Goal: Complete application form: Complete application form

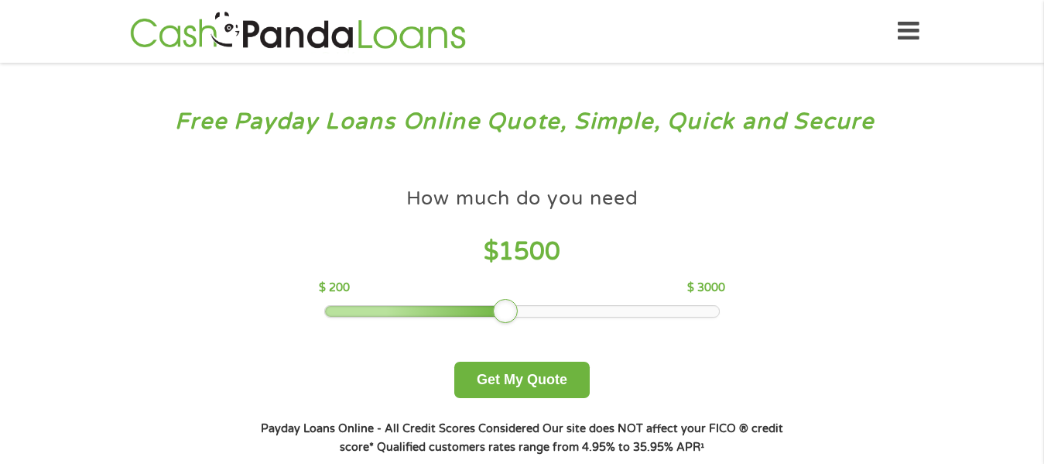
drag, startPoint x: 431, startPoint y: 306, endPoint x: 502, endPoint y: 303, distance: 71.3
click at [502, 303] on div at bounding box center [505, 311] width 25 height 25
click at [535, 375] on button "Get My Quote" at bounding box center [521, 379] width 135 height 36
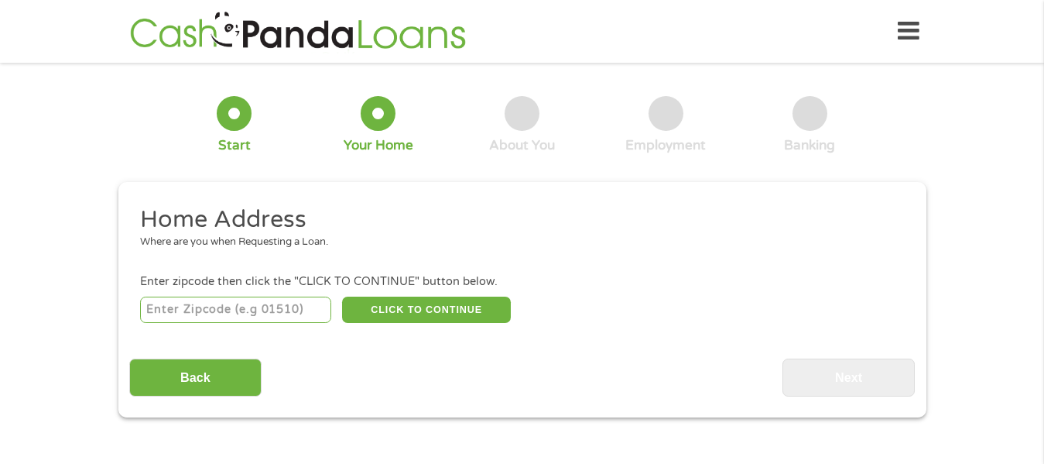
click at [282, 303] on input "number" at bounding box center [235, 309] width 191 height 26
type input "60629"
select select "[US_STATE]"
click at [406, 317] on button "CLICK TO CONTINUE" at bounding box center [426, 309] width 169 height 26
type input "60629"
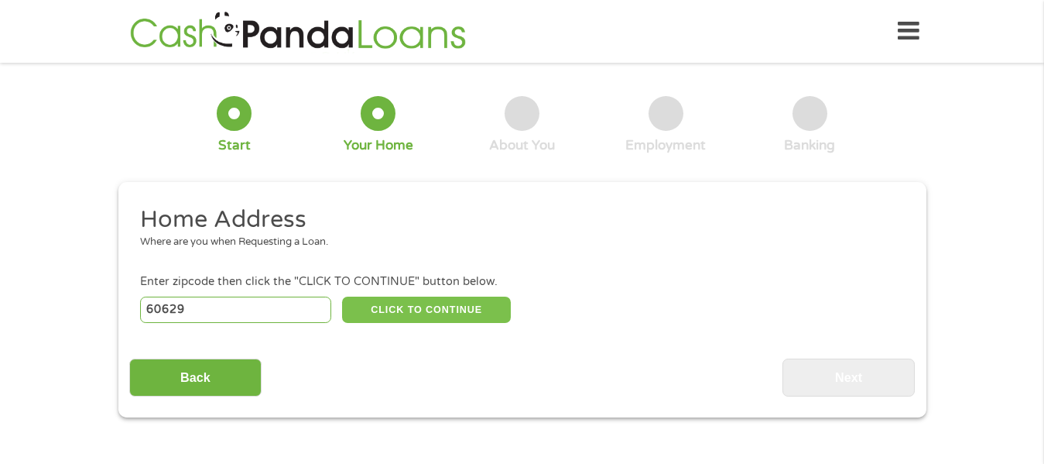
type input "[GEOGRAPHIC_DATA]"
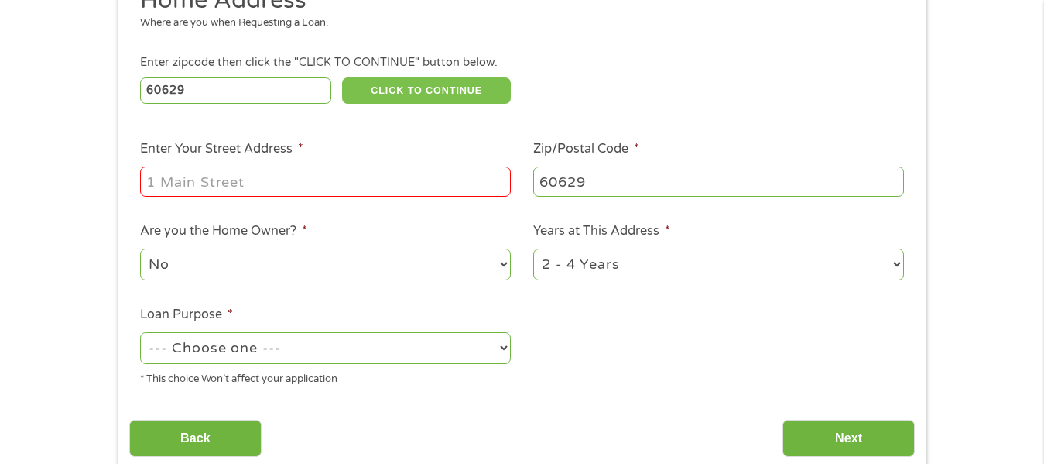
scroll to position [232, 0]
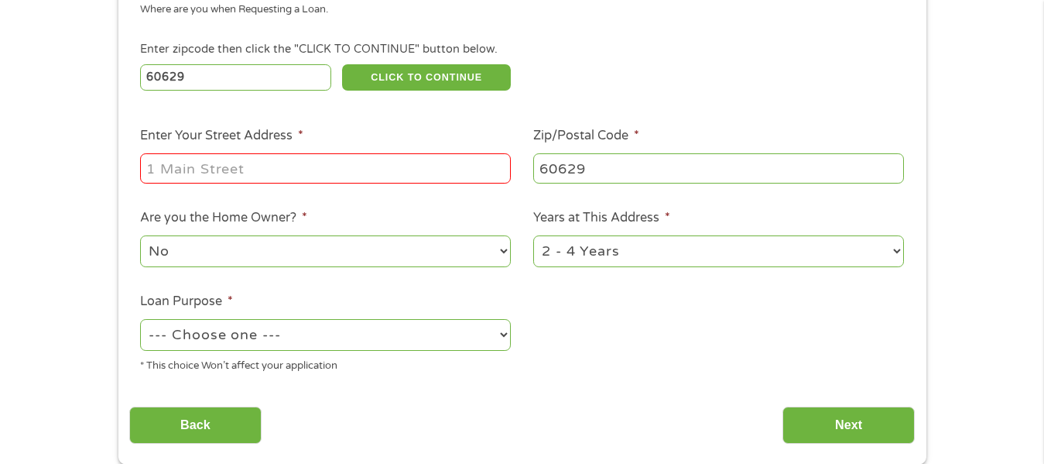
click at [336, 151] on div at bounding box center [325, 169] width 371 height 36
click at [332, 152] on div at bounding box center [325, 169] width 371 height 36
click at [330, 162] on input "Enter Your Street Address *" at bounding box center [325, 167] width 371 height 29
type input "[STREET_ADDRESS]"
click at [293, 252] on select "No Yes" at bounding box center [325, 251] width 371 height 32
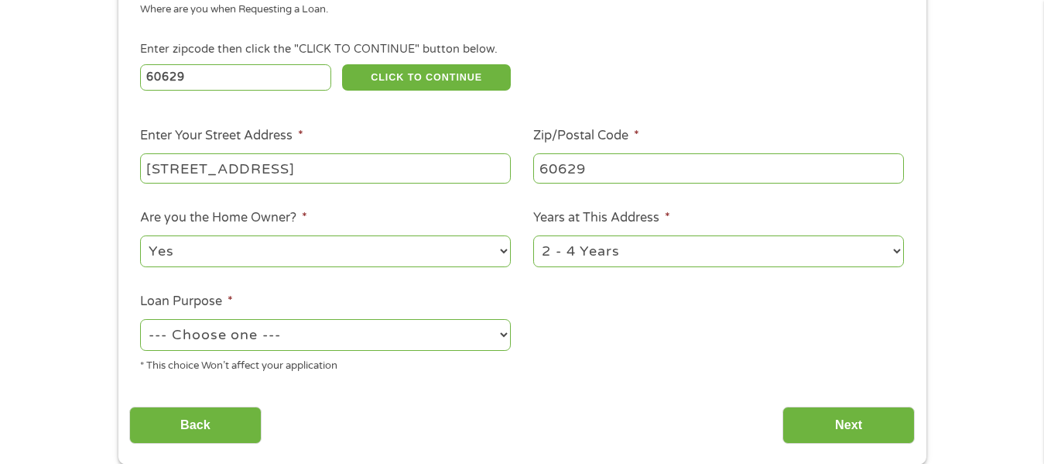
click at [140, 235] on select "No Yes" at bounding box center [325, 251] width 371 height 32
drag, startPoint x: 238, startPoint y: 250, endPoint x: 216, endPoint y: 261, distance: 24.2
click at [238, 250] on select "No Yes" at bounding box center [325, 251] width 371 height 32
select select "no"
click at [140, 235] on select "No Yes" at bounding box center [325, 251] width 371 height 32
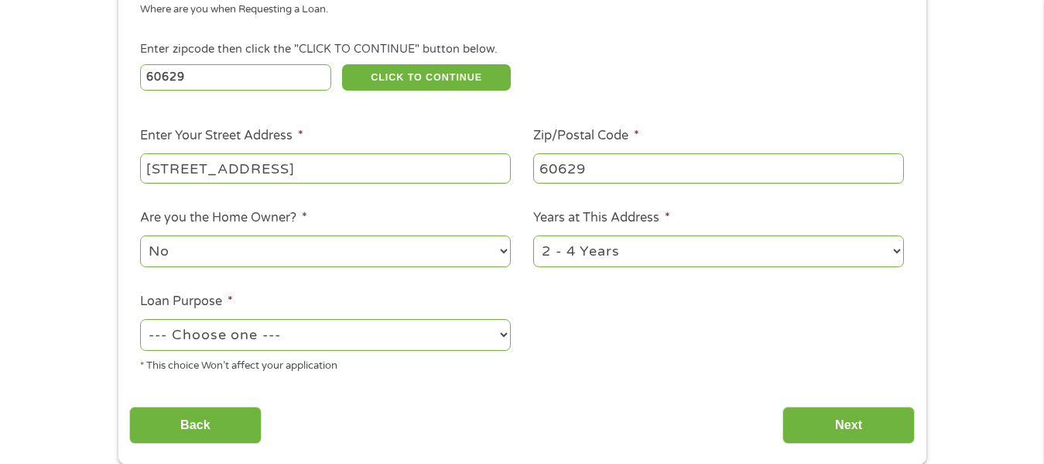
click at [661, 256] on select "1 Year or less 1 - 2 Years 2 - 4 Years Over 4 Years" at bounding box center [718, 251] width 371 height 32
click at [440, 293] on li "Loan Purpose * --- Choose one --- Pay Bills Debt Consolidation Home Improvement…" at bounding box center [325, 333] width 393 height 82
click at [299, 336] on select "--- Choose one --- Pay Bills Debt Consolidation Home Improvement Major Purchase…" at bounding box center [325, 335] width 371 height 32
click at [140, 319] on select "--- Choose one --- Pay Bills Debt Consolidation Home Improvement Major Purchase…" at bounding box center [325, 335] width 371 height 32
click at [209, 333] on select "--- Choose one --- Pay Bills Debt Consolidation Home Improvement Major Purchase…" at bounding box center [325, 335] width 371 height 32
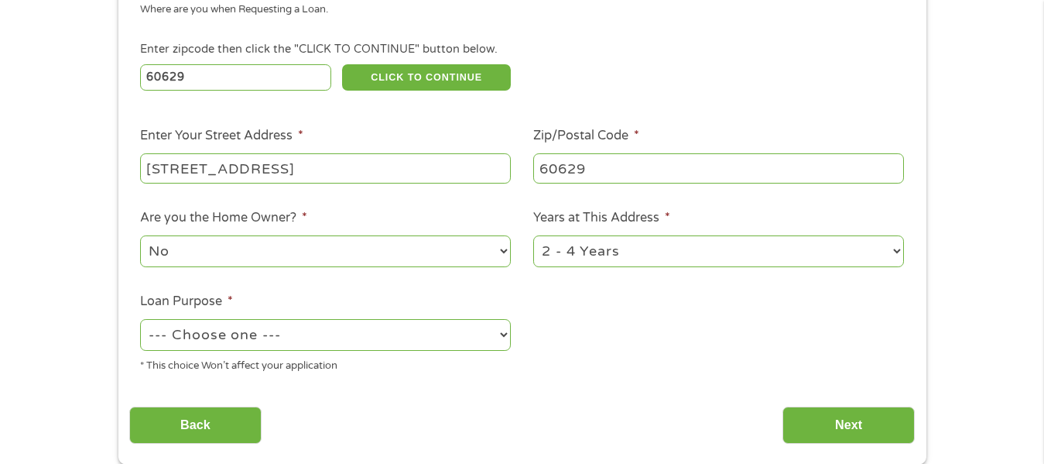
select select "paybills"
click at [140, 319] on select "--- Choose one --- Pay Bills Debt Consolidation Home Improvement Major Purchase…" at bounding box center [325, 335] width 371 height 32
click at [521, 382] on div "Home Address Where are you when Requesting a Loan. Enter zipcode then click the…" at bounding box center [522, 208] width 786 height 472
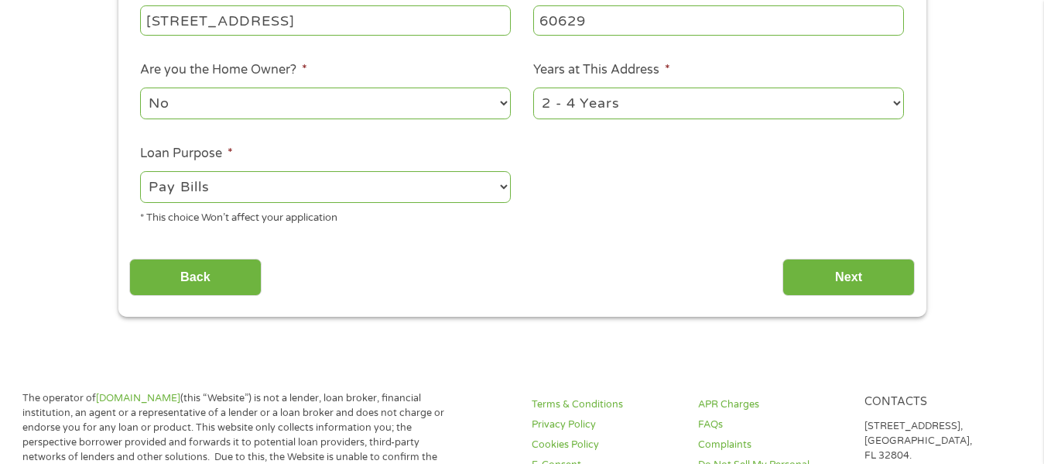
scroll to position [387, 0]
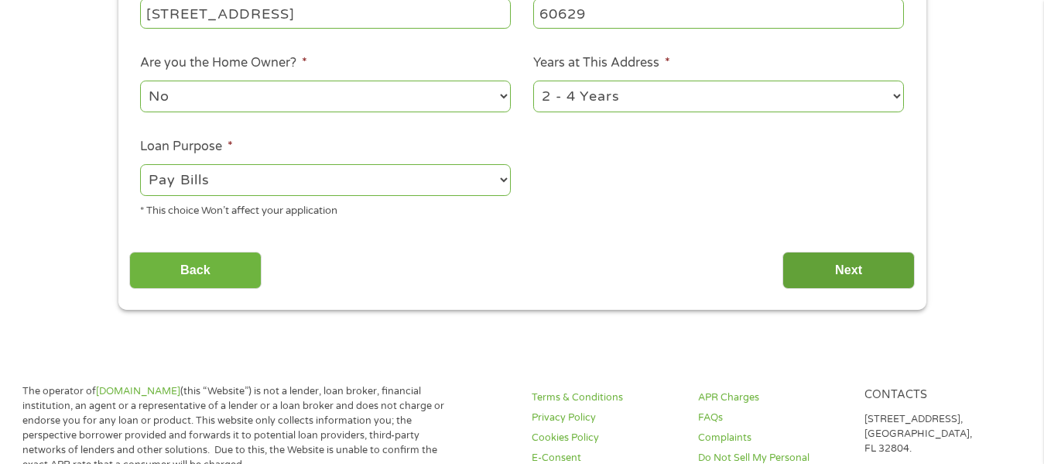
click at [867, 264] on input "Next" at bounding box center [849, 271] width 132 height 38
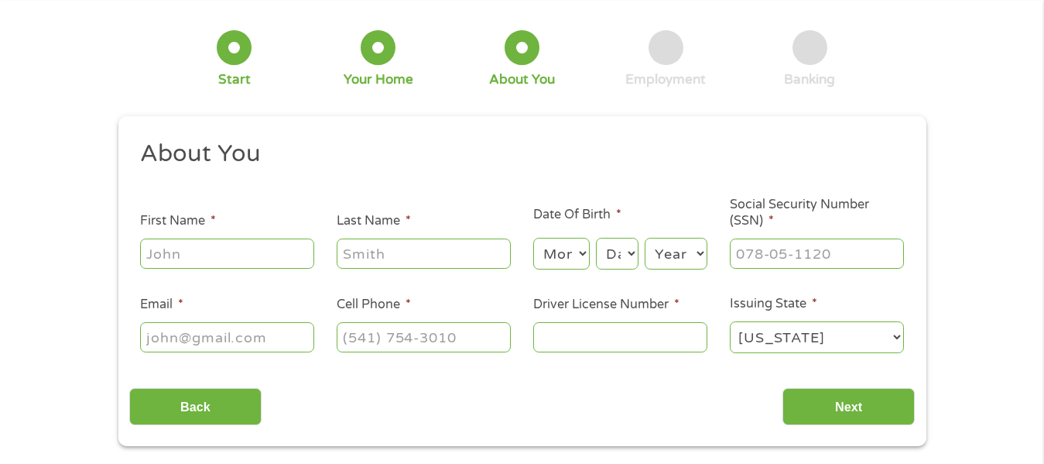
scroll to position [0, 0]
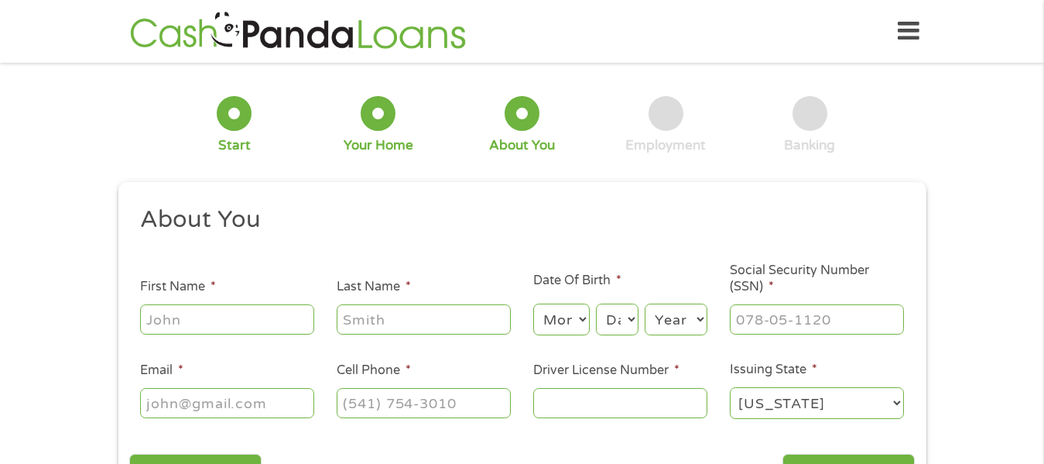
click at [209, 298] on li "First Name *" at bounding box center [227, 307] width 197 height 60
click at [209, 322] on input "First Name *" at bounding box center [227, 318] width 174 height 29
type input "[PERSON_NAME]"
select select "1"
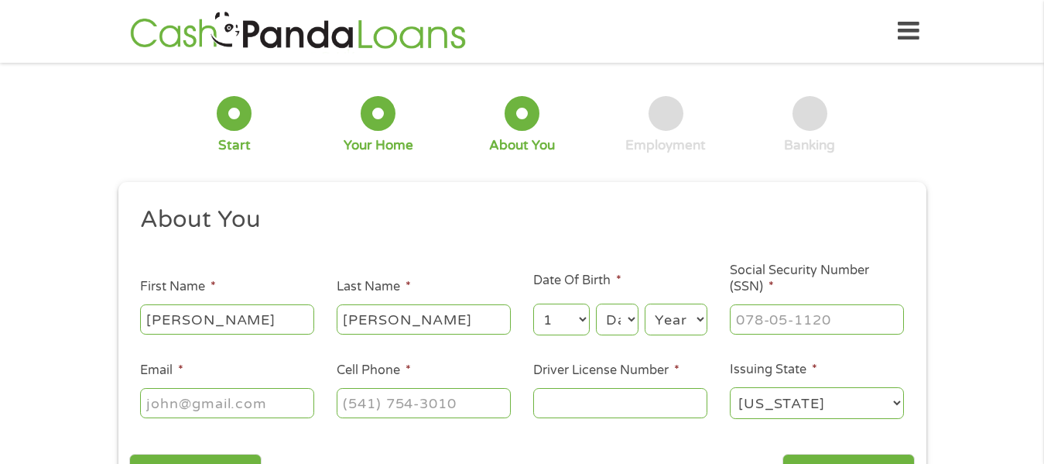
click at [573, 315] on select "Month 1 2 3 4 5 6 7 8 9 10 11 12" at bounding box center [561, 319] width 57 height 32
click at [625, 310] on select "Day 1 2 3 4 5 6 7 8 9 10 11 12 13 14 15 16 17 18 19 20 21 22 23 24 25 26 27 28 …" at bounding box center [617, 319] width 42 height 32
select select "18"
click at [596, 303] on select "Day 1 2 3 4 5 6 7 8 9 10 11 12 13 14 15 16 17 18 19 20 21 22 23 24 25 26 27 28 …" at bounding box center [617, 319] width 42 height 32
click at [685, 324] on select "Year [DATE] 2006 2005 2004 2003 2002 2001 2000 1999 1998 1997 1996 1995 1994 19…" at bounding box center [676, 319] width 63 height 32
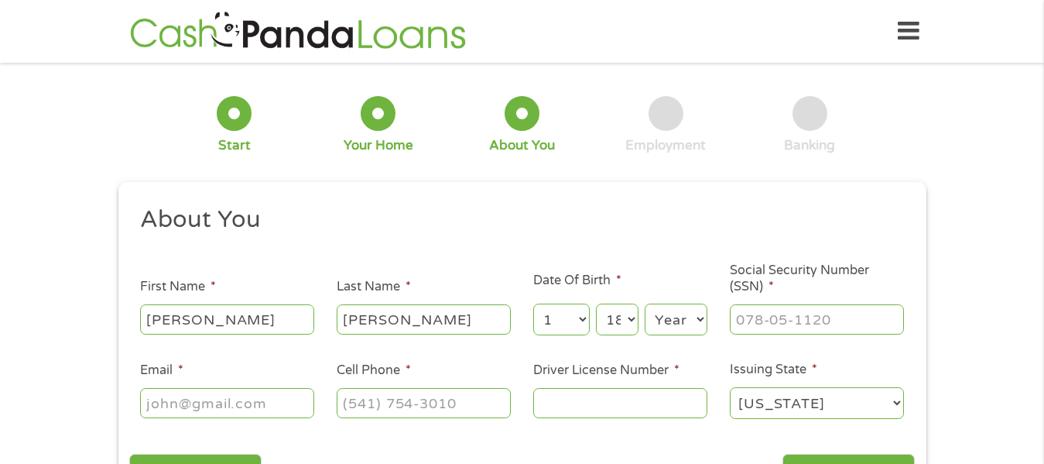
select select "2001"
click at [645, 303] on select "Year [DATE] 2006 2005 2004 2003 2002 2001 2000 1999 1998 1997 1996 1995 1994 19…" at bounding box center [676, 319] width 63 height 32
click at [794, 325] on input "___-__-____" at bounding box center [817, 318] width 174 height 29
type input "330-98-2848"
click at [849, 276] on label "Social Security Number (SSN) *" at bounding box center [817, 278] width 174 height 33
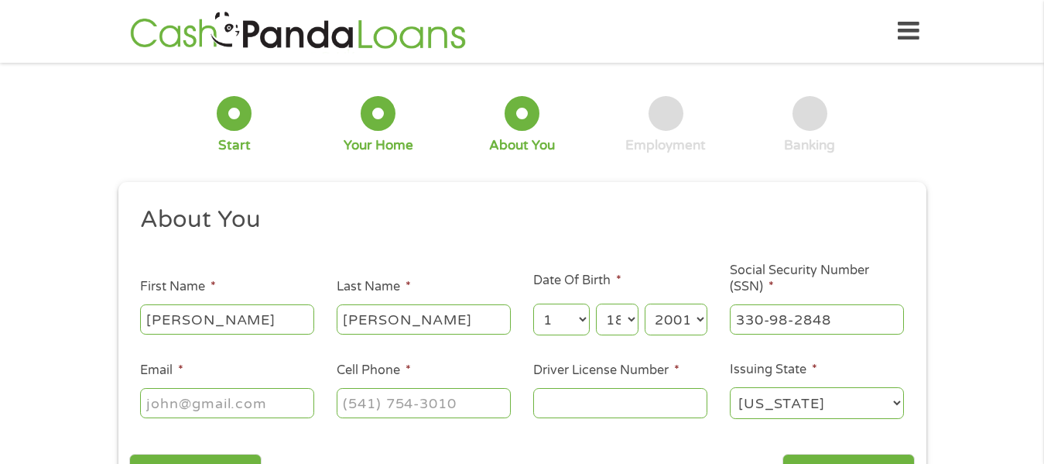
click at [849, 304] on input "330-98-2848" at bounding box center [817, 318] width 174 height 29
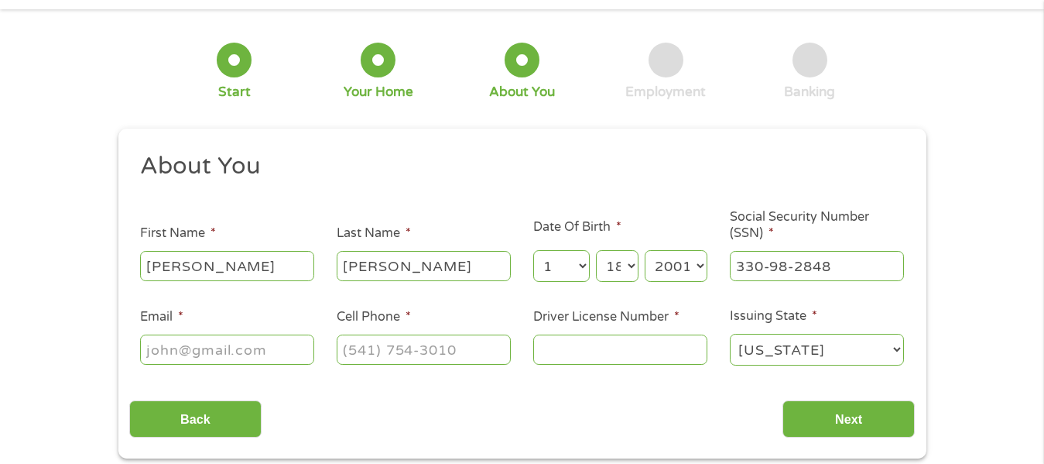
scroll to position [155, 0]
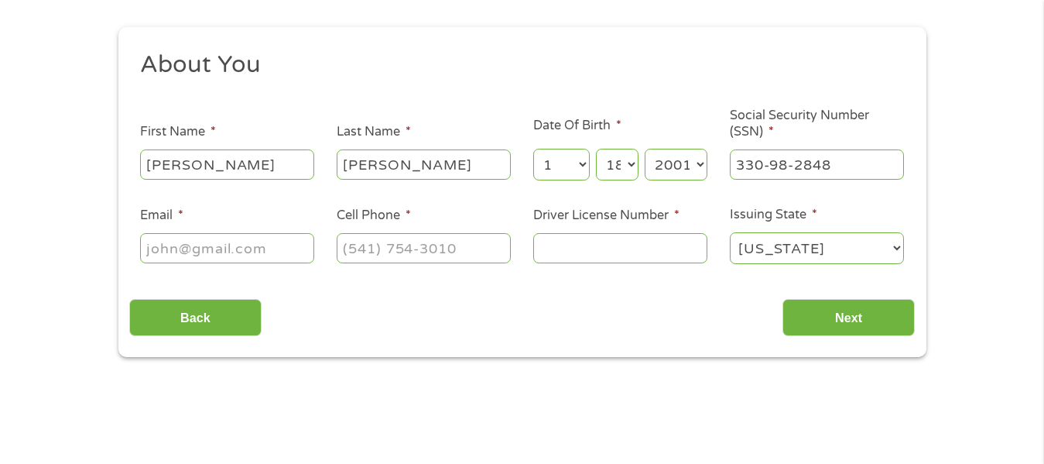
click at [278, 260] on input "Email *" at bounding box center [227, 247] width 174 height 29
type input "[EMAIL_ADDRESS][DOMAIN_NAME]"
click at [414, 246] on input "(___) ___-____" at bounding box center [424, 247] width 174 height 29
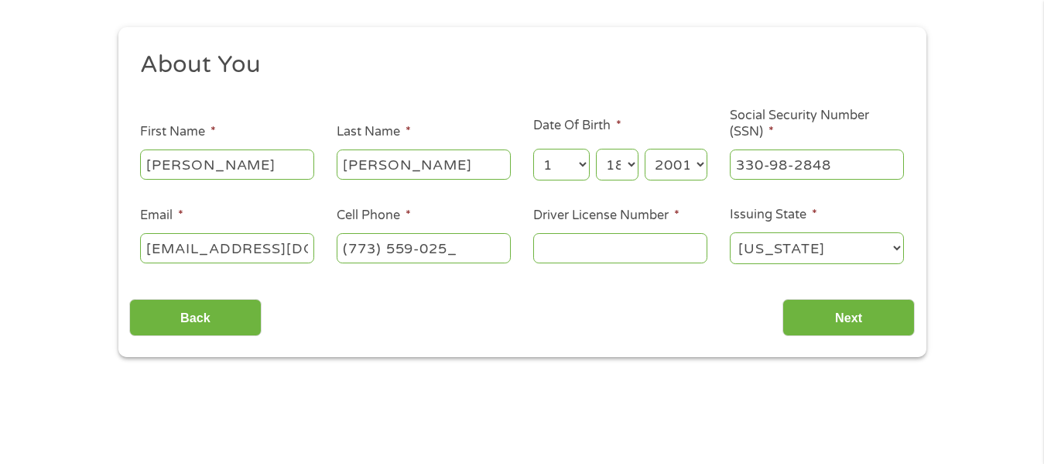
type input "[PHONE_NUMBER]"
click at [660, 238] on input "Driver License Number *" at bounding box center [620, 247] width 174 height 29
type input "R23600001618"
click at [679, 324] on div "Back Next" at bounding box center [522, 311] width 786 height 49
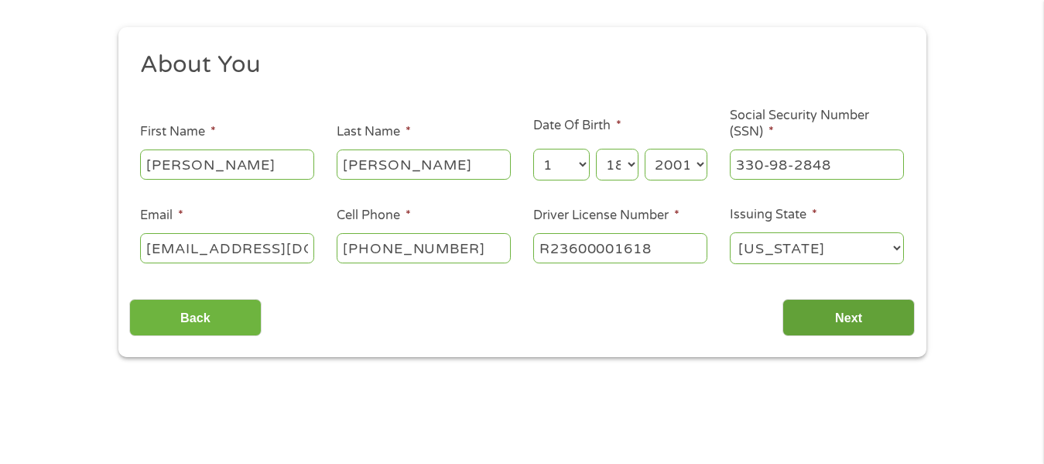
click at [836, 316] on input "Next" at bounding box center [849, 318] width 132 height 38
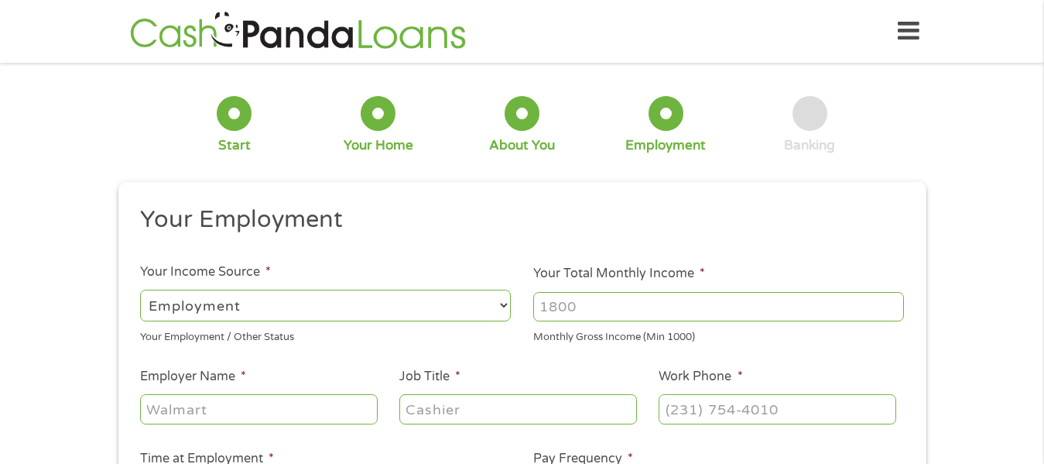
click at [257, 304] on select "--- Choose one --- Employment [DEMOGRAPHIC_DATA] Benefits" at bounding box center [325, 305] width 371 height 32
click at [140, 289] on select "--- Choose one --- Employment [DEMOGRAPHIC_DATA] Benefits" at bounding box center [325, 305] width 371 height 32
click at [645, 302] on input "Your Total Monthly Income *" at bounding box center [718, 306] width 371 height 29
type input "2600"
click at [634, 199] on div "This field is hidden when viewing the form gclid Cj0KCQjwzt_FBhCEARIsAJGFWVmq4Q…" at bounding box center [522, 433] width 808 height 502
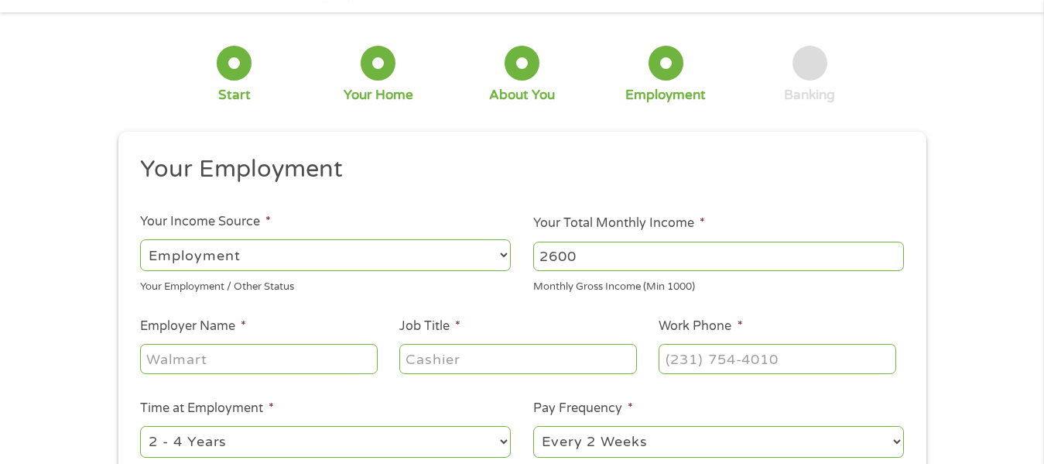
scroll to position [77, 0]
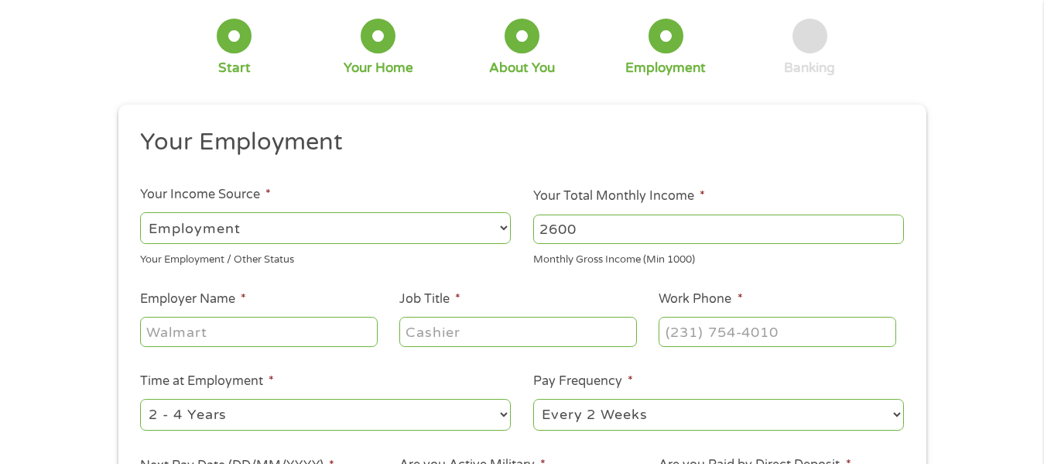
click at [218, 320] on input "Employer Name *" at bounding box center [258, 331] width 237 height 29
type input "UIC"
click at [499, 332] on input "Medical OFffice assistant" at bounding box center [517, 331] width 237 height 29
type input "Medical Office assistant"
click at [771, 324] on input "(___) ___-____" at bounding box center [777, 331] width 237 height 29
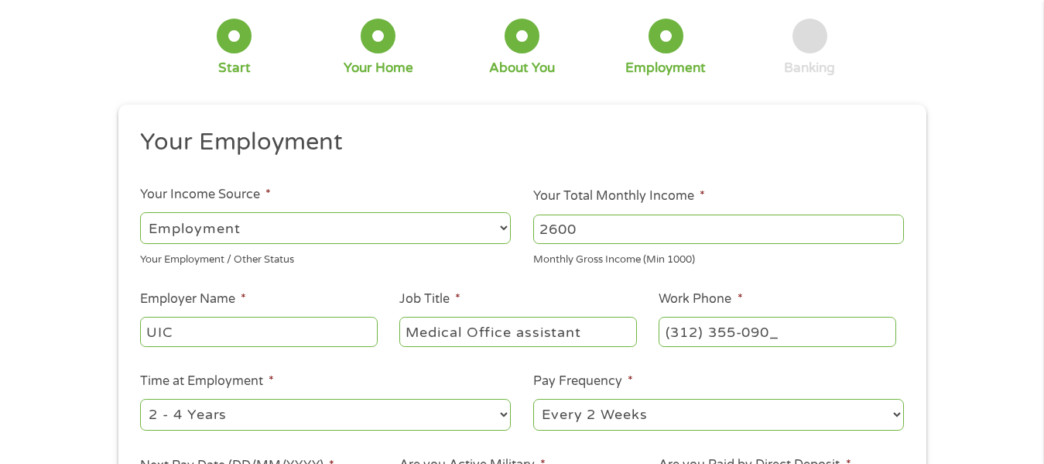
type input "[PHONE_NUMBER]"
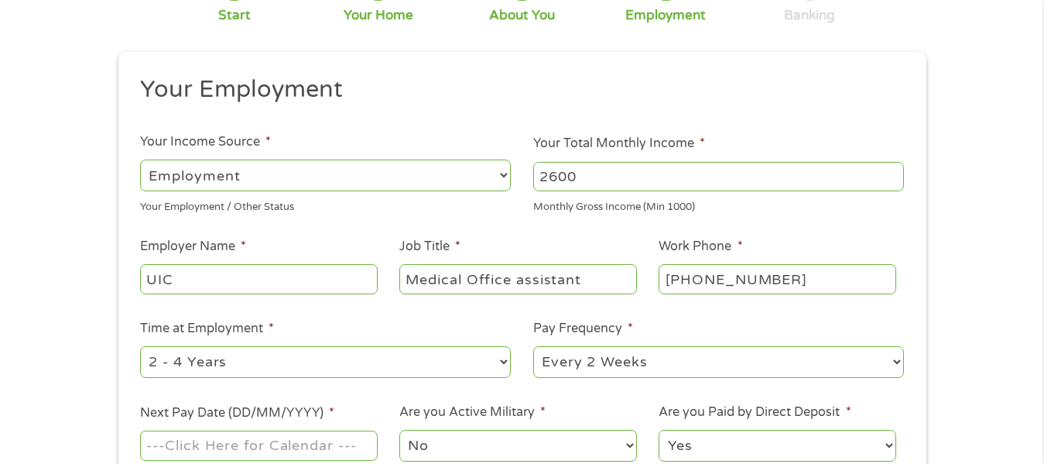
scroll to position [232, 0]
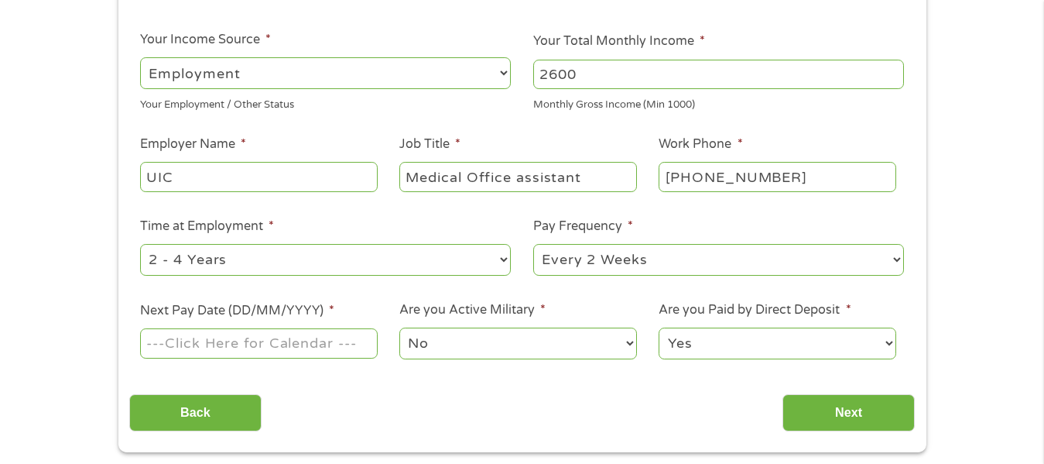
click at [192, 358] on input "Next Pay Date (DD/MM/YYYY) *" at bounding box center [258, 342] width 237 height 29
click at [293, 337] on input "Next Pay Date (DD/MM/YYYY) *" at bounding box center [258, 342] width 237 height 29
click at [266, 348] on input "Next Pay Date (DD/MM/YYYY) *" at bounding box center [258, 342] width 237 height 29
click at [224, 341] on input "Next Pay Date (DD/MM/YYYY) *" at bounding box center [258, 342] width 237 height 29
click at [214, 342] on input "Next Pay Date (DD/MM/YYYY) *" at bounding box center [258, 342] width 237 height 29
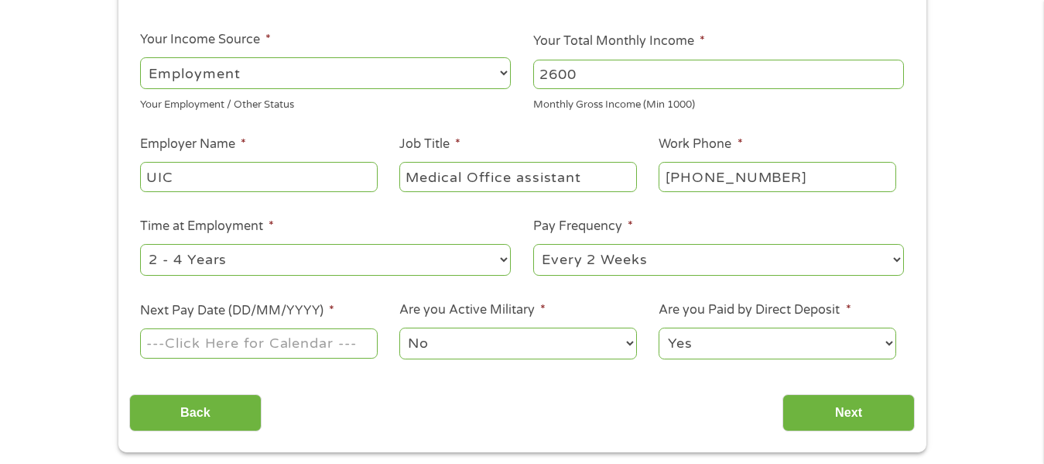
scroll to position [310, 0]
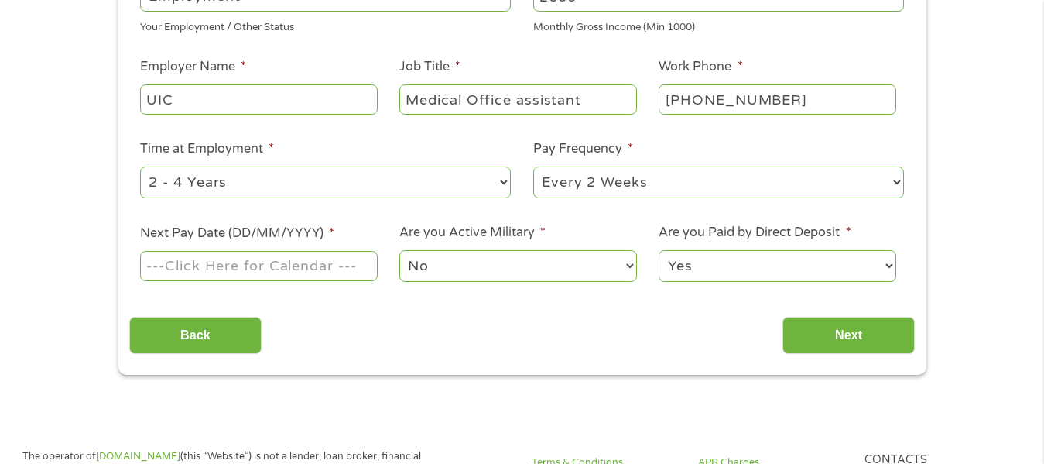
click at [269, 259] on input "Next Pay Date (DD/MM/YYYY) *" at bounding box center [258, 265] width 237 height 29
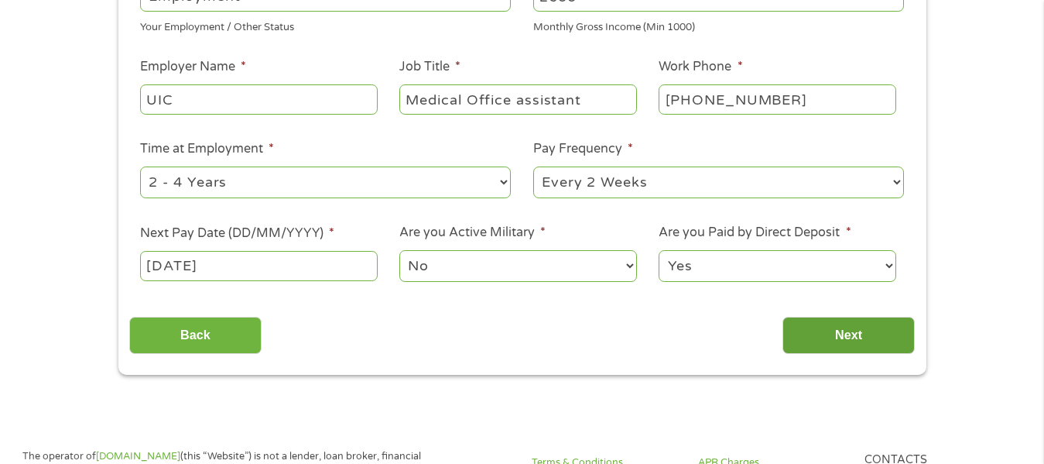
type input "[DATE]"
click at [837, 327] on input "Next" at bounding box center [849, 336] width 132 height 38
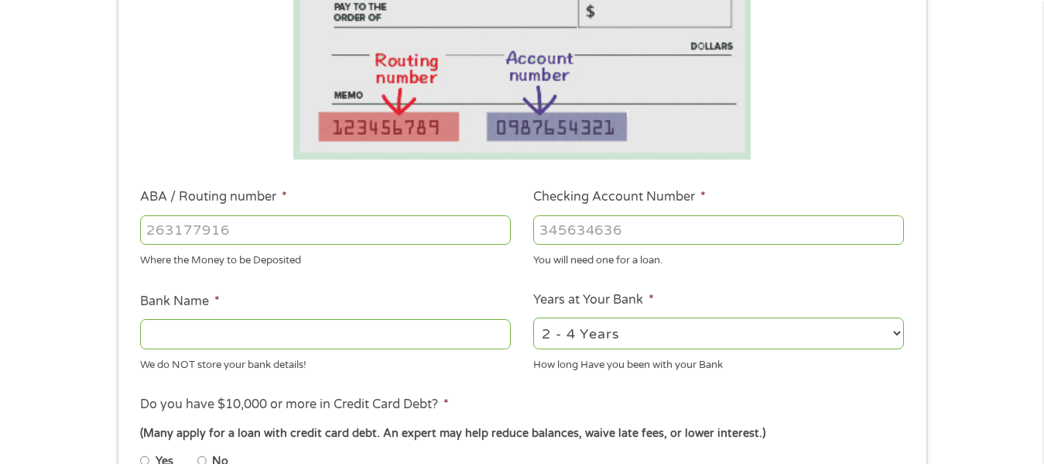
click at [244, 229] on input "ABA / Routing number *" at bounding box center [325, 229] width 371 height 29
type input "071000013"
type input "JPMORGAN CHASE BANK NA"
type input "071000013"
click at [736, 221] on input "Checking Account Number *" at bounding box center [718, 229] width 371 height 29
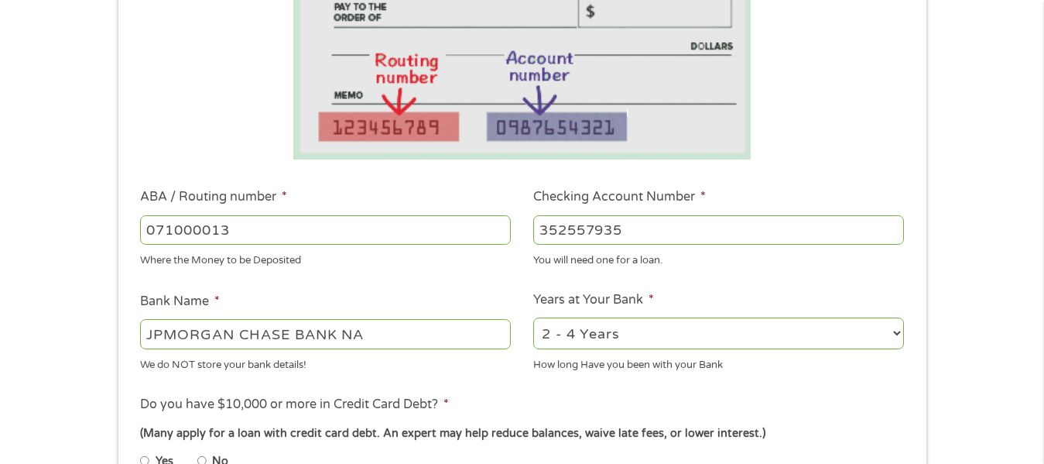
type input "352557935"
click at [784, 176] on ul "Bank Information Where do you want the funds deposited? ABA / Routing number * …" at bounding box center [522, 280] width 786 height 771
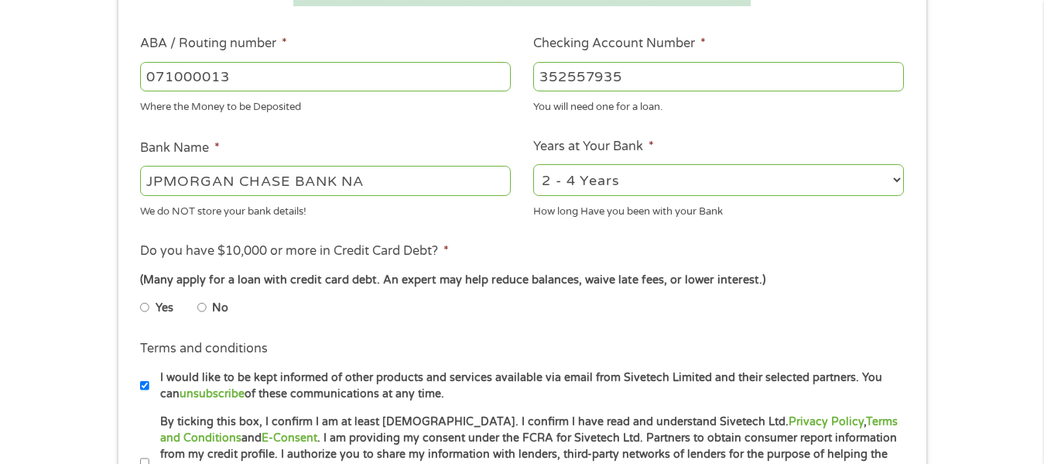
scroll to position [464, 0]
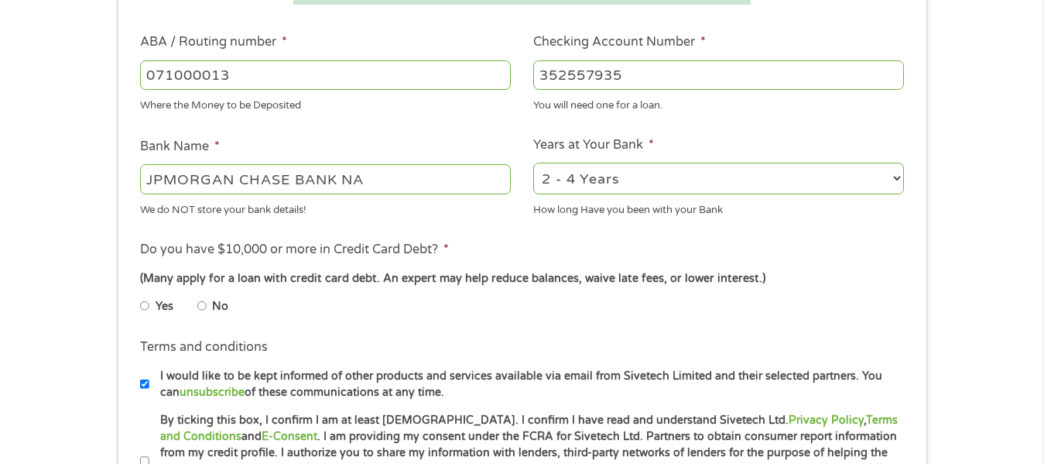
click at [623, 177] on select "2 - 4 Years 6 - 12 Months 1 - 2 Years Over 4 Years" at bounding box center [718, 179] width 371 height 32
select select "60months"
click at [533, 163] on select "2 - 4 Years 6 - 12 Months 1 - 2 Years Over 4 Years" at bounding box center [718, 179] width 371 height 32
click at [202, 308] on input "No" at bounding box center [201, 305] width 9 height 25
radio input "true"
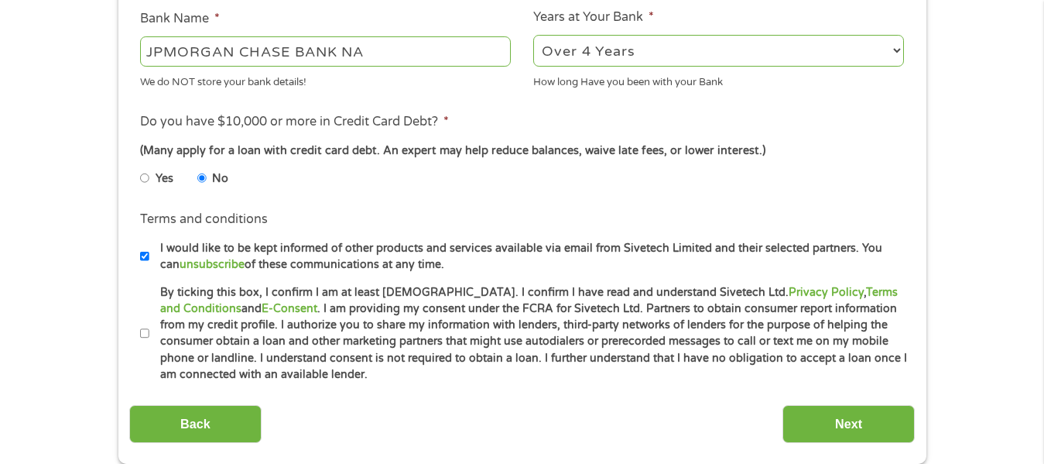
scroll to position [619, 0]
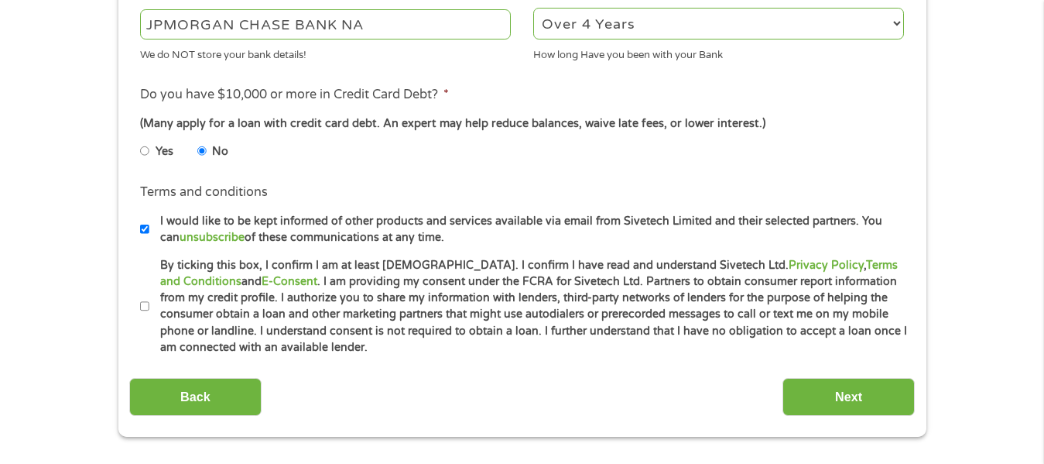
click at [146, 305] on input "By ticking this box, I confirm I am at least [DEMOGRAPHIC_DATA]. I confirm I ha…" at bounding box center [144, 306] width 9 height 25
checkbox input "true"
click at [854, 385] on input "Next" at bounding box center [849, 397] width 132 height 38
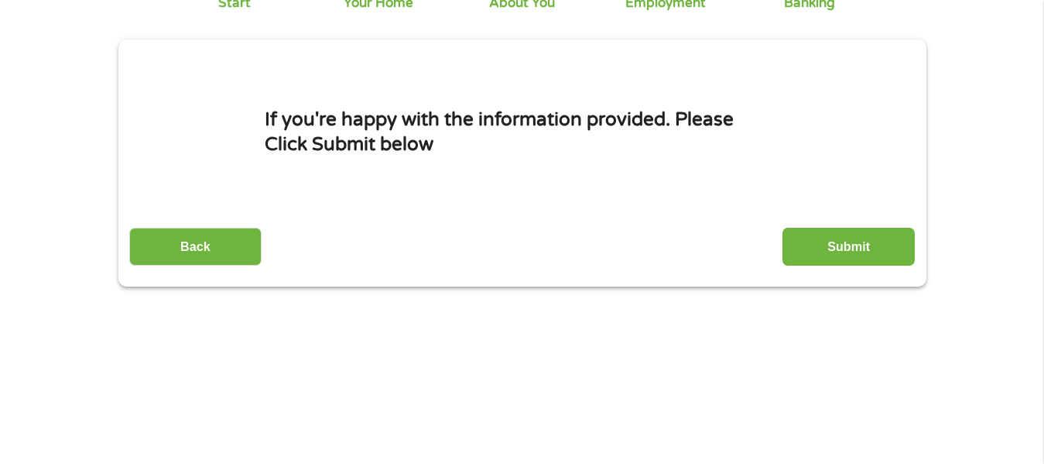
scroll to position [155, 0]
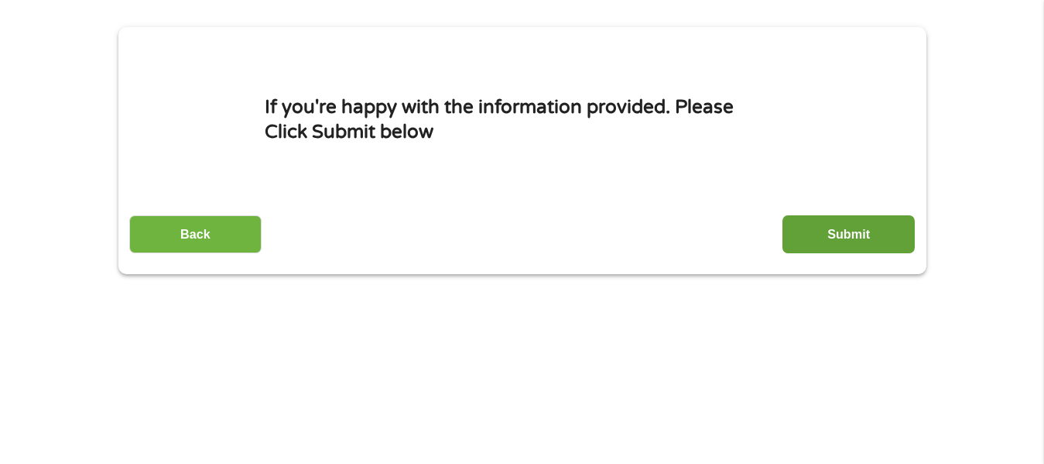
click at [830, 238] on input "Submit" at bounding box center [849, 234] width 132 height 38
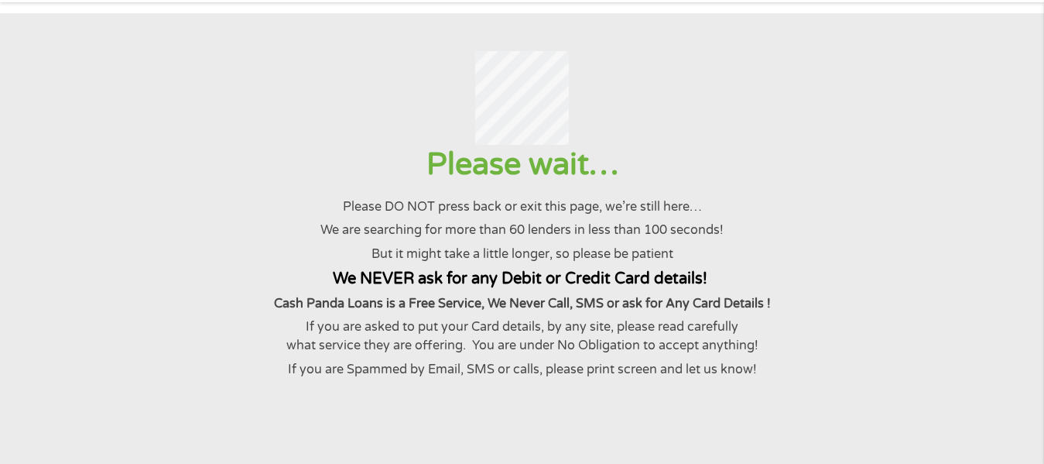
scroll to position [0, 0]
